Goal: Information Seeking & Learning: Learn about a topic

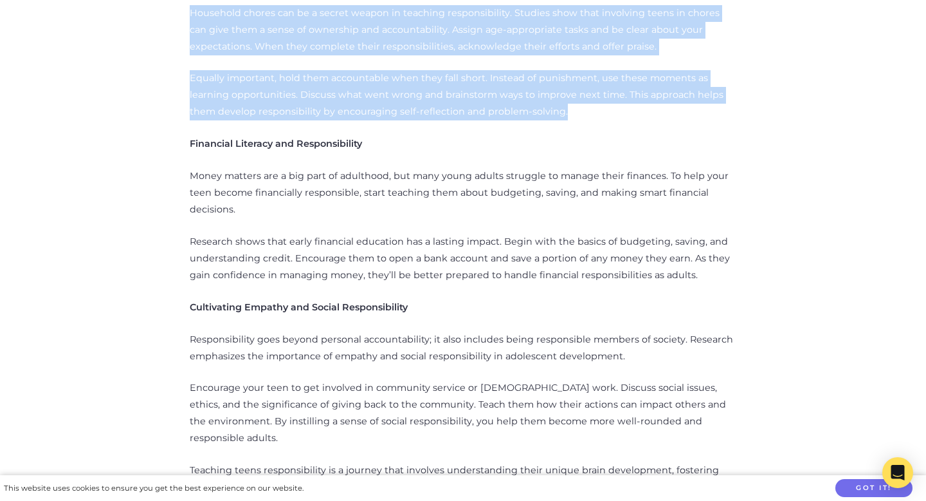
scroll to position [1088, 0]
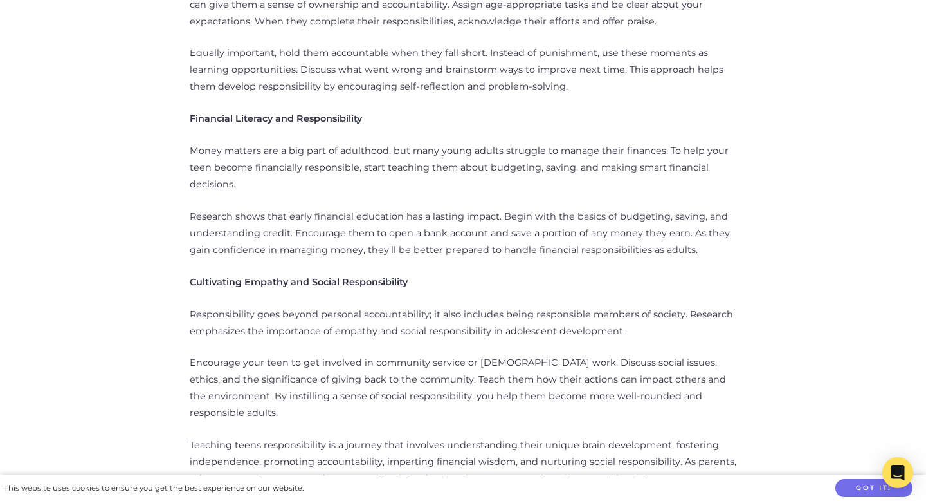
click at [497, 172] on p "Money matters are a big part of adulthood, but many young adults struggle to ma…" at bounding box center [463, 168] width 547 height 50
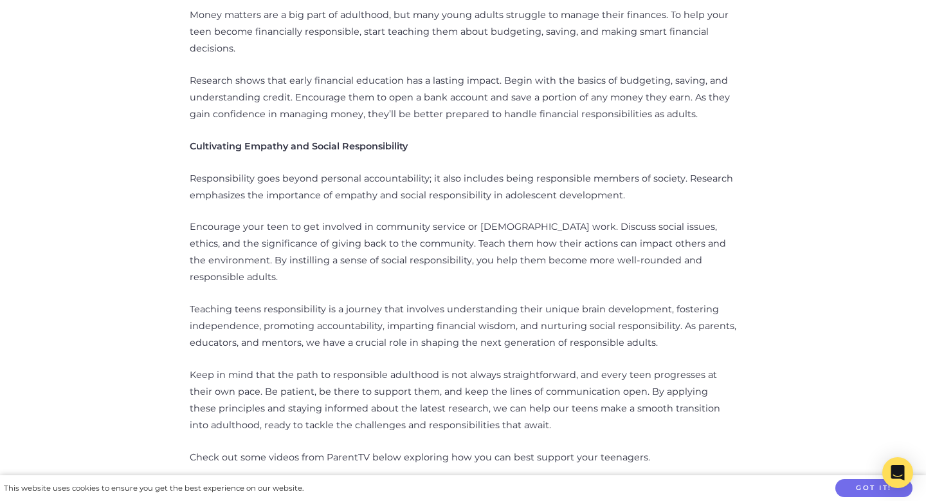
scroll to position [1225, 0]
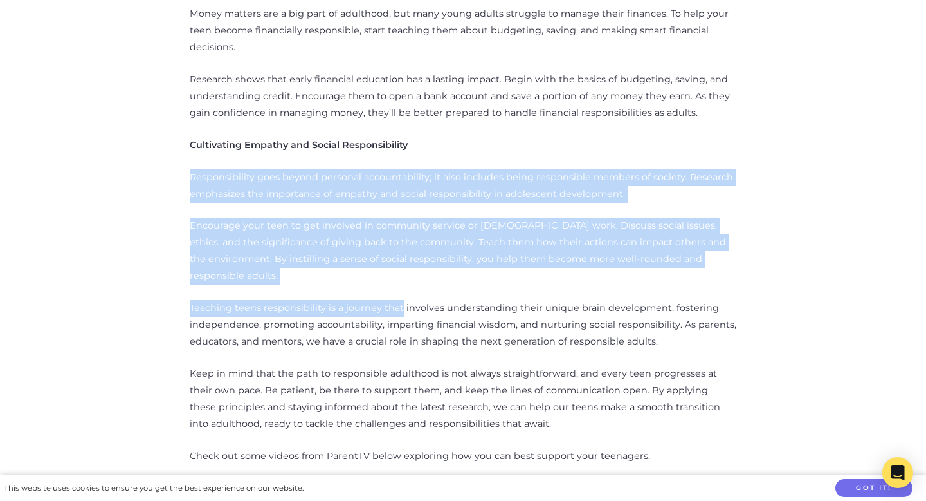
drag, startPoint x: 164, startPoint y: 161, endPoint x: 397, endPoint y: 273, distance: 258.7
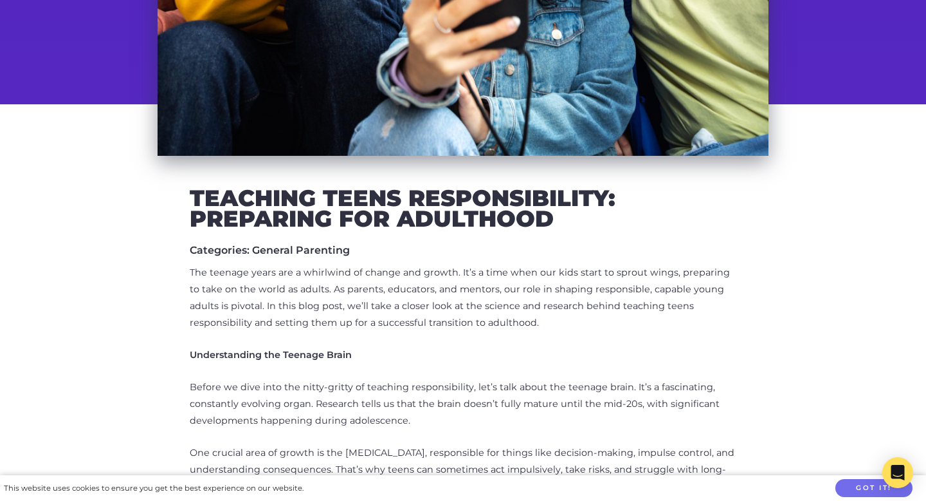
scroll to position [510, 0]
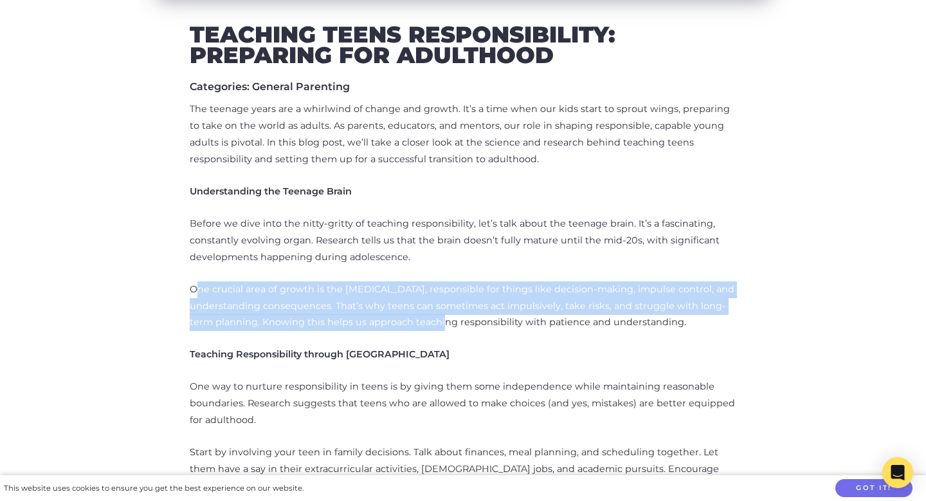
drag, startPoint x: 194, startPoint y: 291, endPoint x: 426, endPoint y: 316, distance: 233.0
click at [426, 316] on p "One crucial area of growth is the [MEDICAL_DATA], responsible for things like d…" at bounding box center [463, 306] width 547 height 50
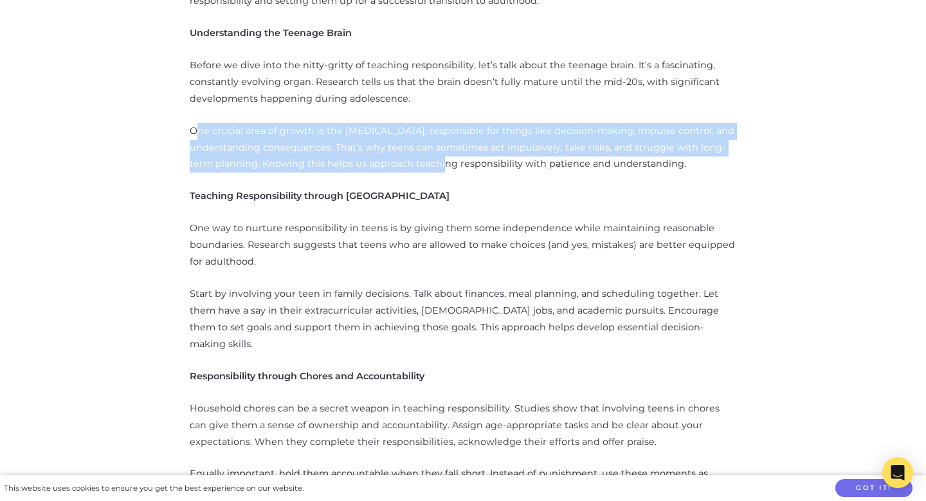
scroll to position [1033, 0]
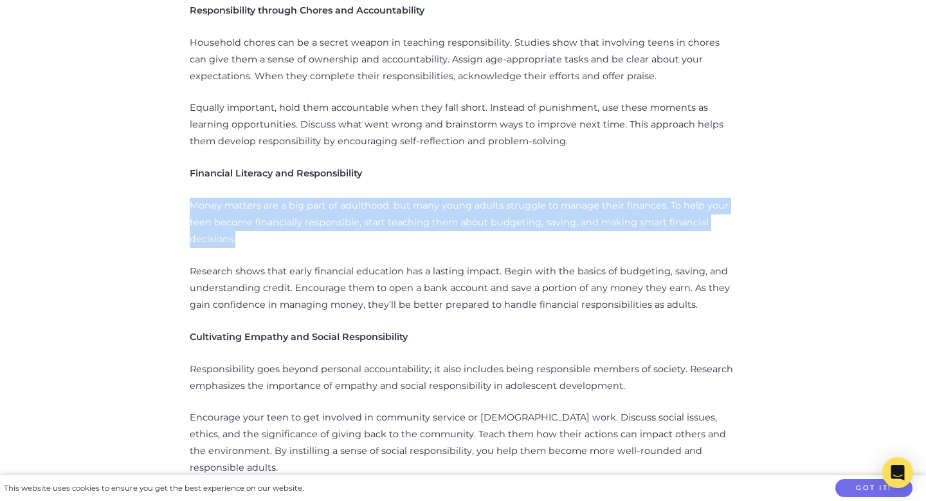
drag, startPoint x: 188, startPoint y: 189, endPoint x: 249, endPoint y: 228, distance: 72.1
copy p "Money matters are a big part of adulthood, but many young adults struggle to ma…"
